Goal: Task Accomplishment & Management: Manage account settings

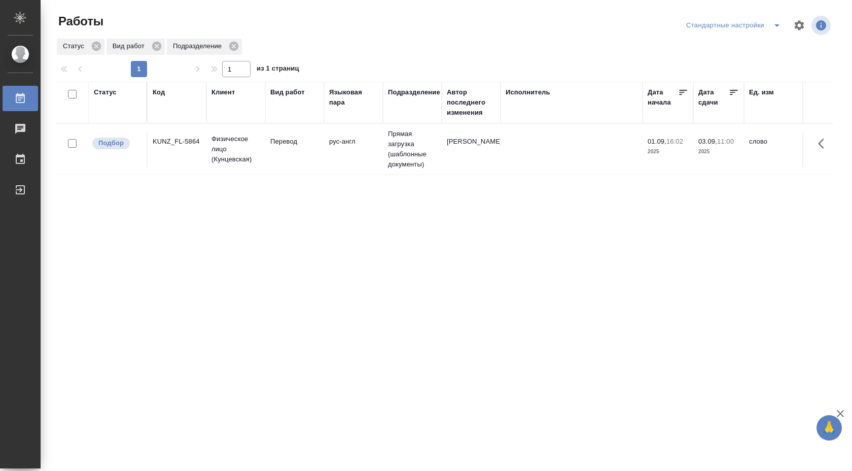
click at [386, 143] on td "Прямая загрузка (шаблонные документы)" at bounding box center [412, 149] width 59 height 51
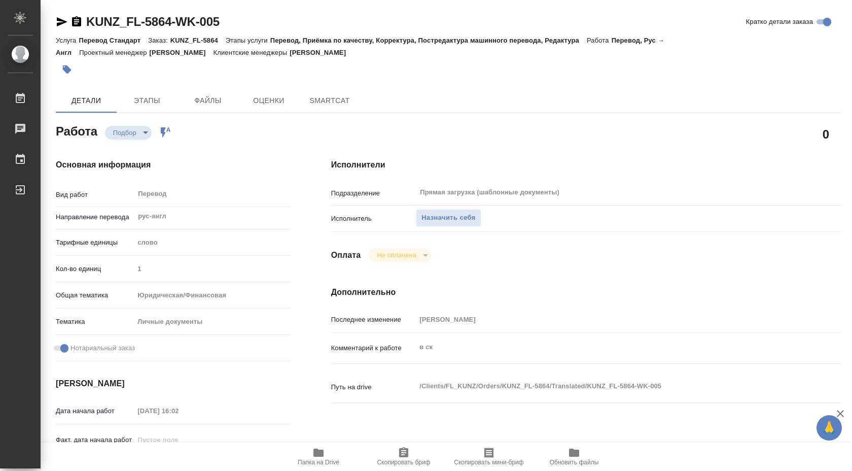
type textarea "x"
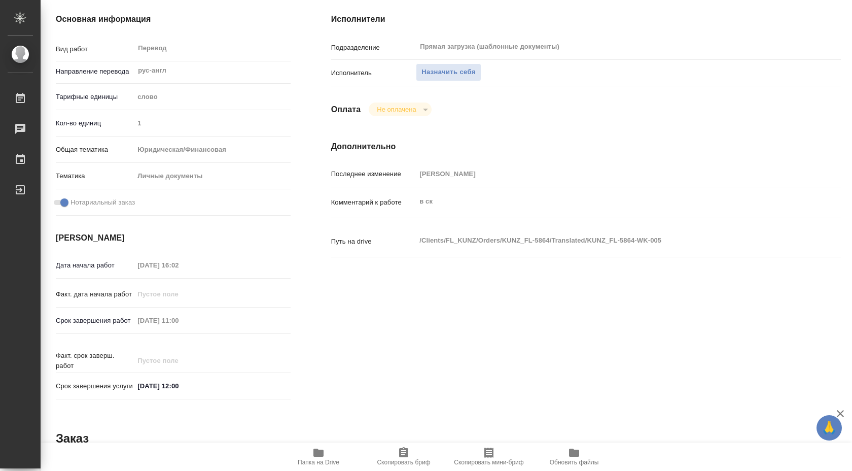
scroll to position [152, 0]
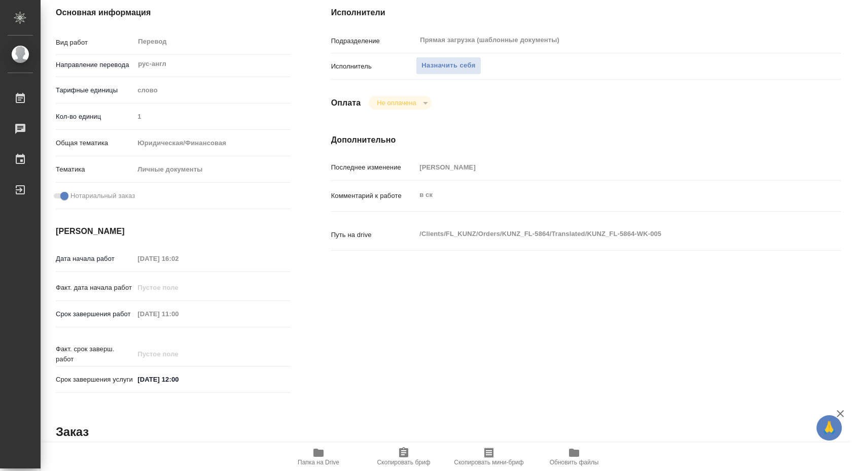
type textarea "x"
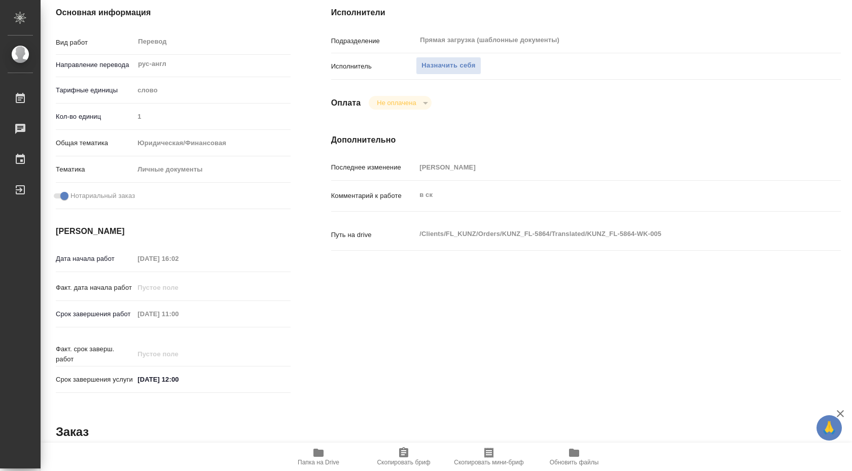
type textarea "x"
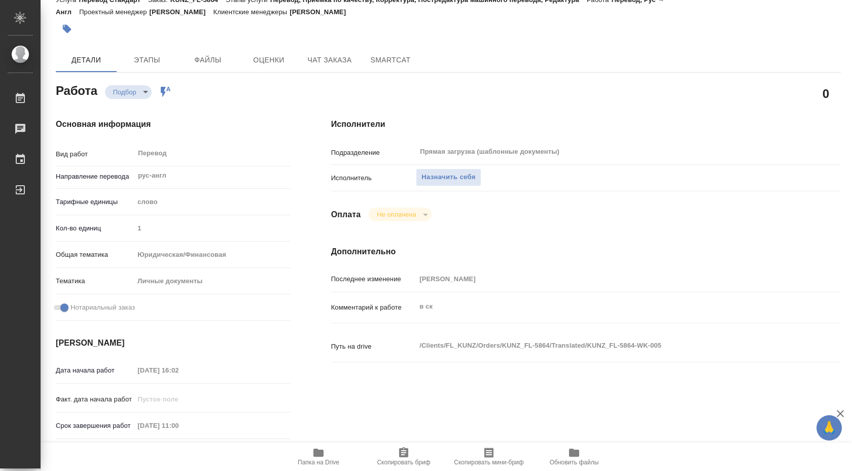
scroll to position [0, 0]
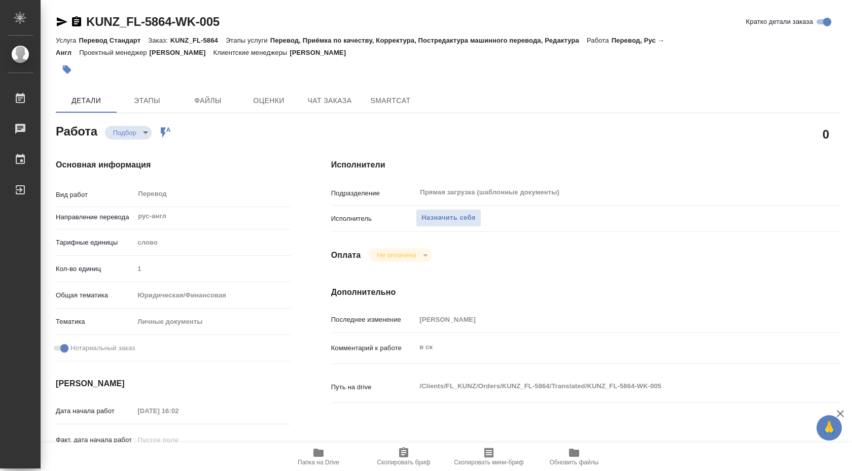
type textarea "x"
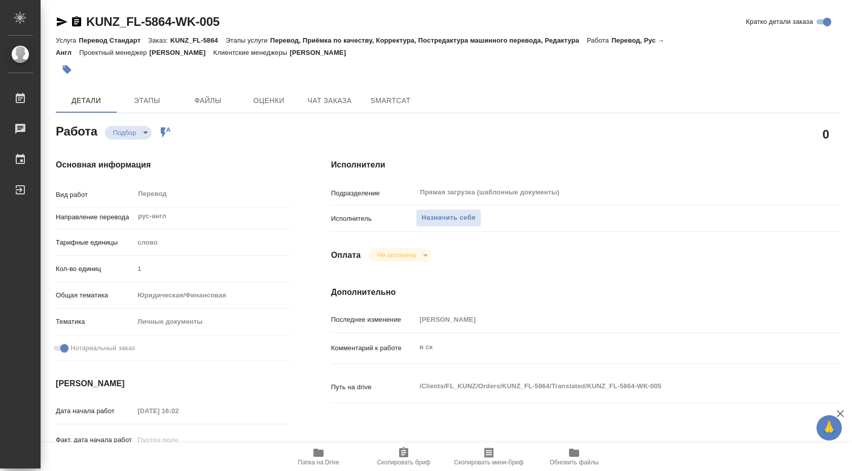
click at [320, 456] on icon "button" at bounding box center [319, 453] width 10 height 8
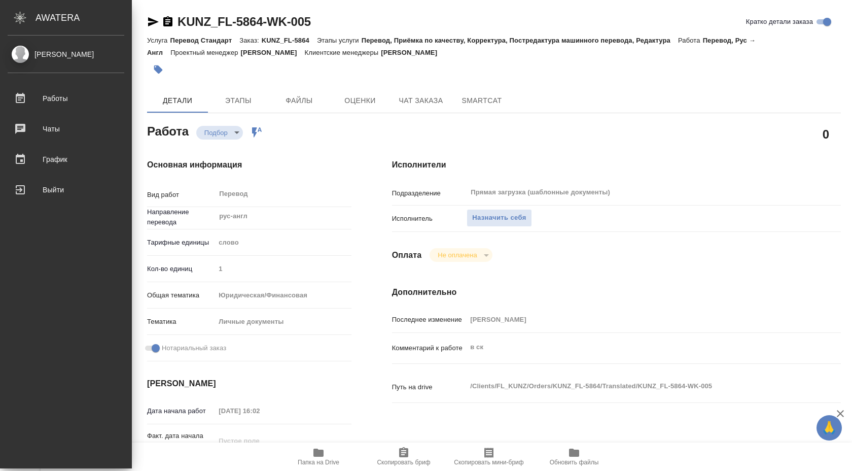
type textarea "x"
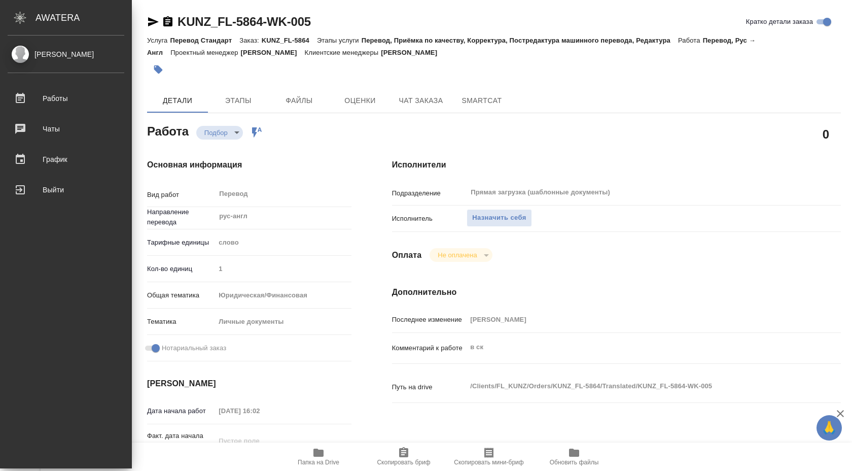
type textarea "x"
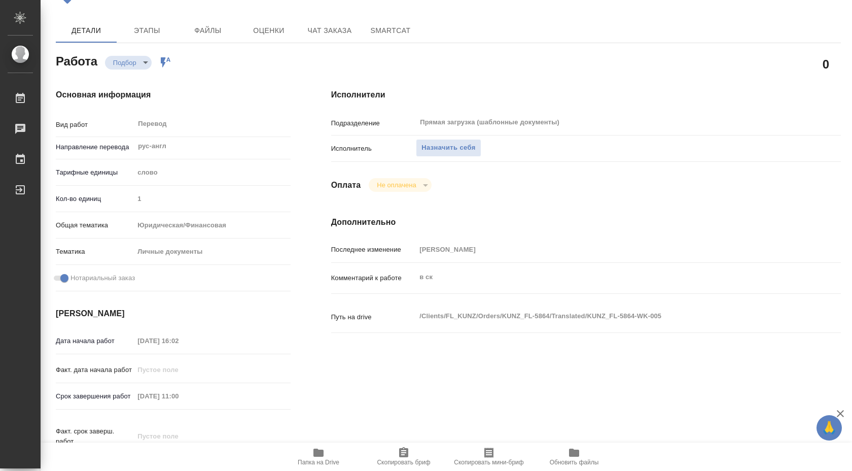
scroll to position [49, 0]
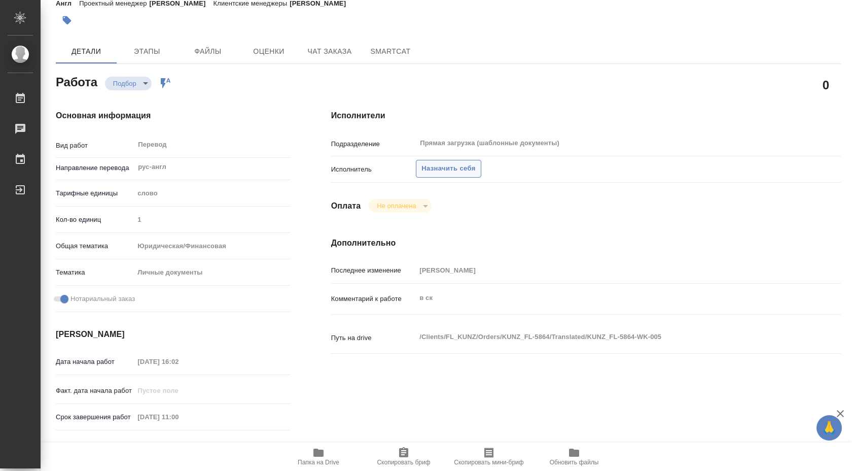
click at [436, 172] on span "Назначить себя" at bounding box center [449, 169] width 54 height 12
click at [459, 172] on span "Назначить себя" at bounding box center [449, 169] width 54 height 12
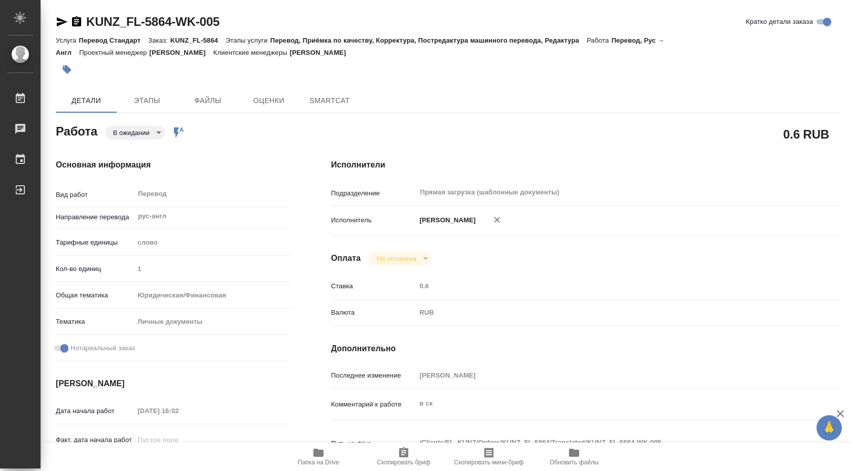
type textarea "x"
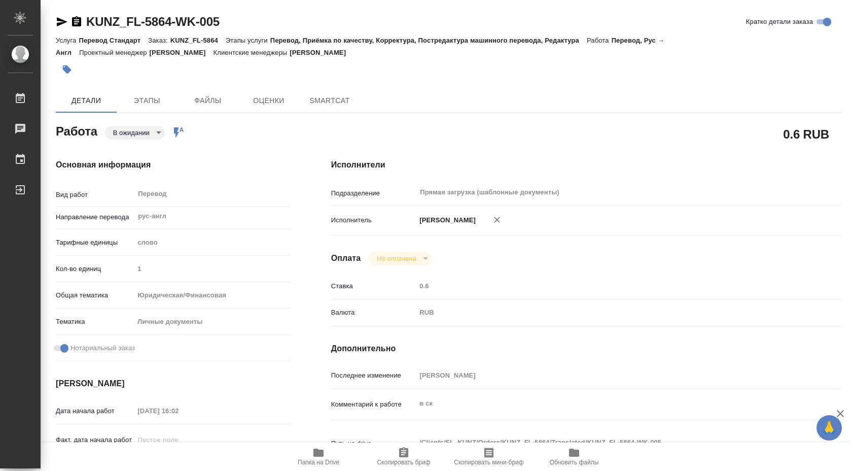
type textarea "x"
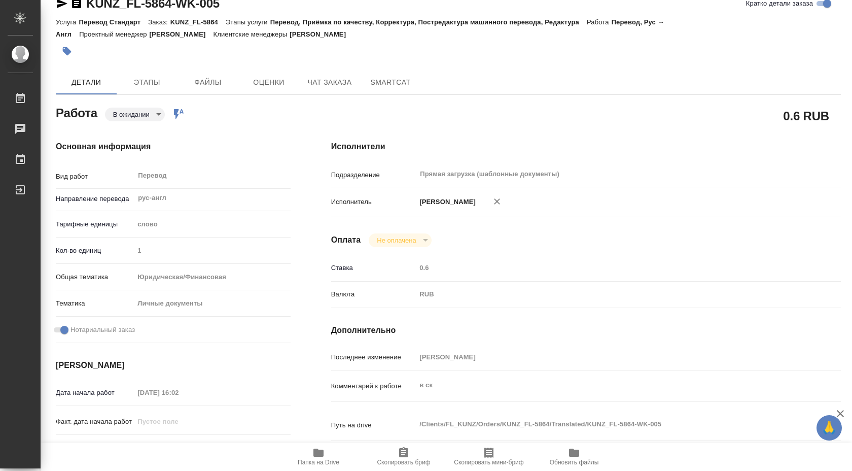
scroll to position [20, 0]
type textarea "x"
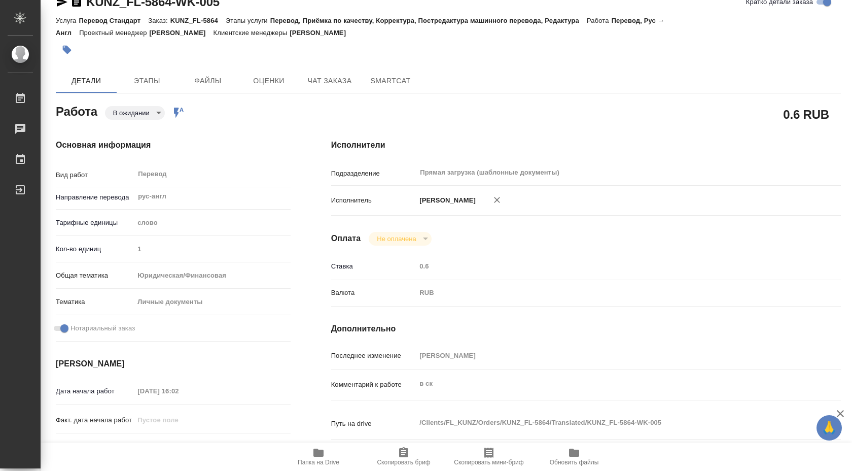
type textarea "x"
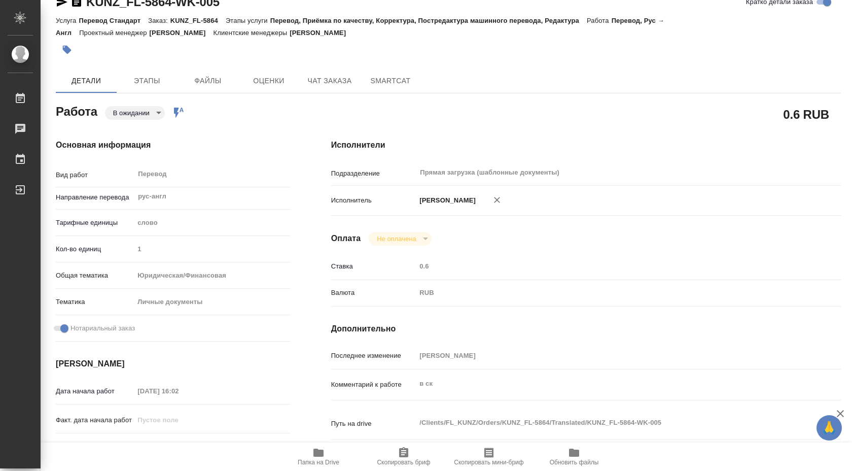
type textarea "x"
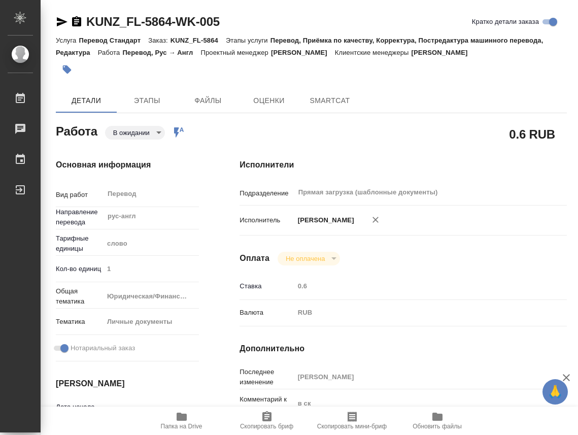
type textarea "x"
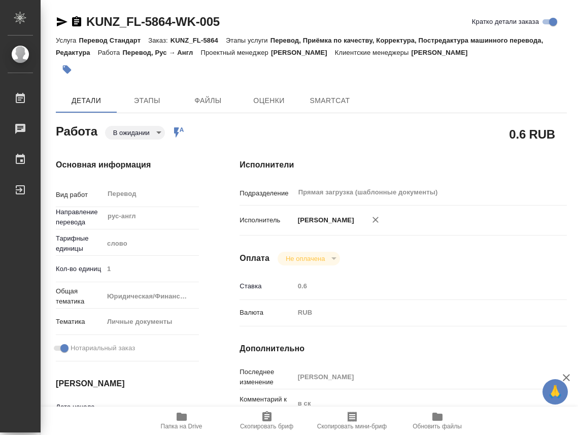
type textarea "x"
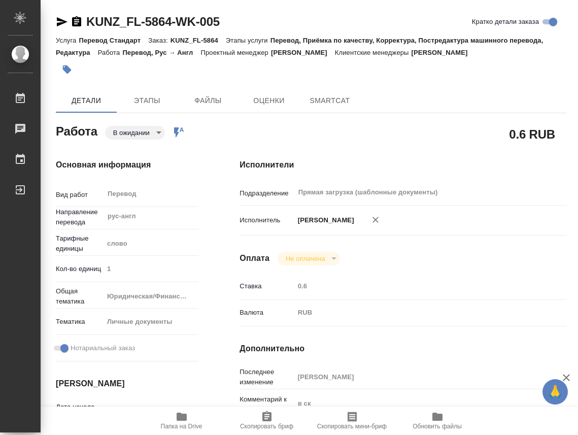
type textarea "x"
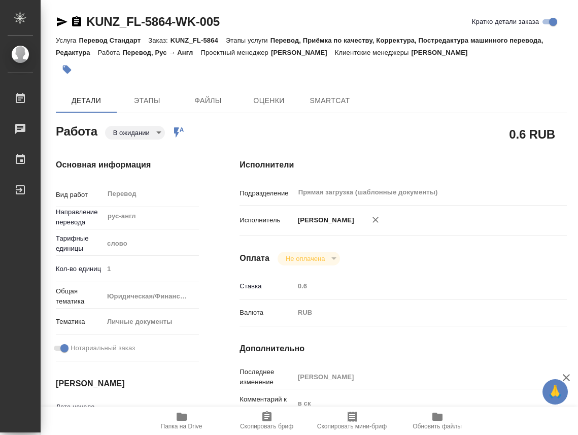
type textarea "x"
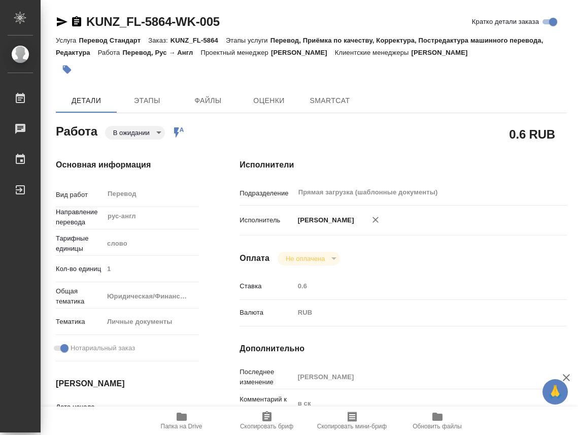
type textarea "x"
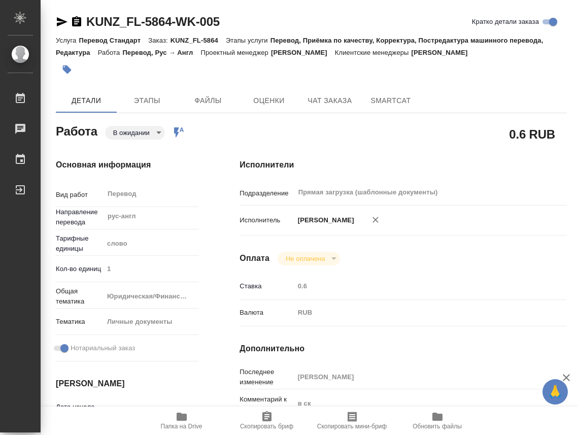
type textarea "x"
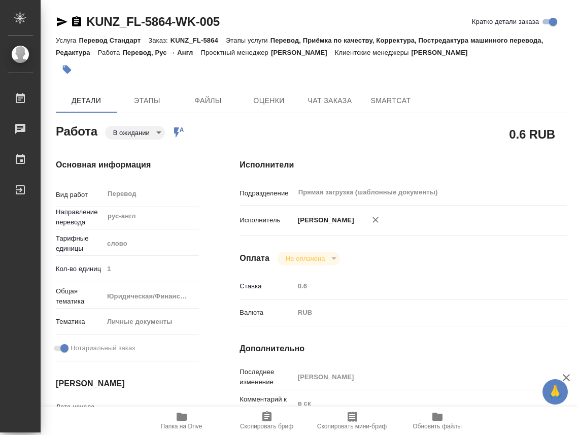
type textarea "x"
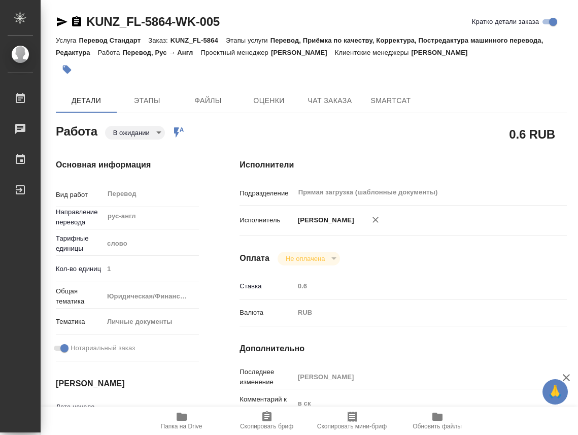
type textarea "x"
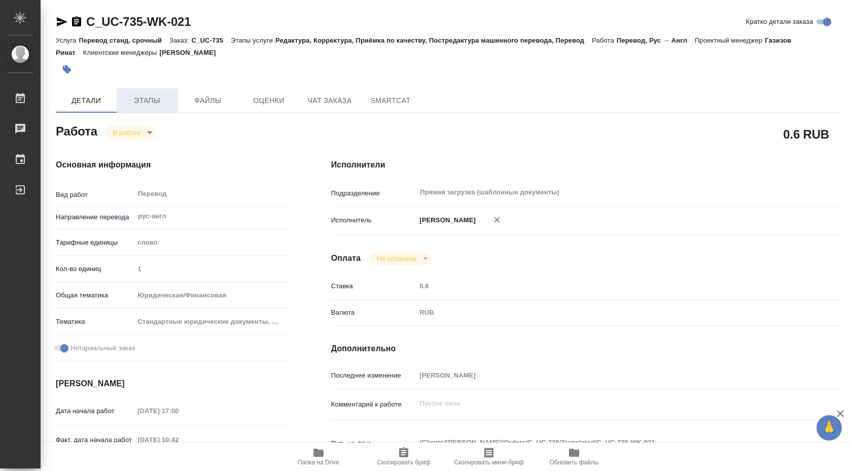
click at [153, 100] on span "Этапы" at bounding box center [147, 100] width 49 height 13
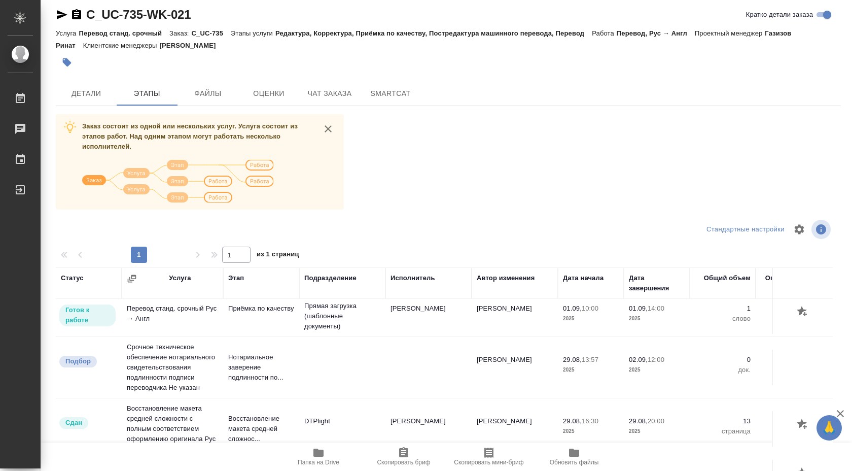
scroll to position [9, 0]
